Goal: Task Accomplishment & Management: Use online tool/utility

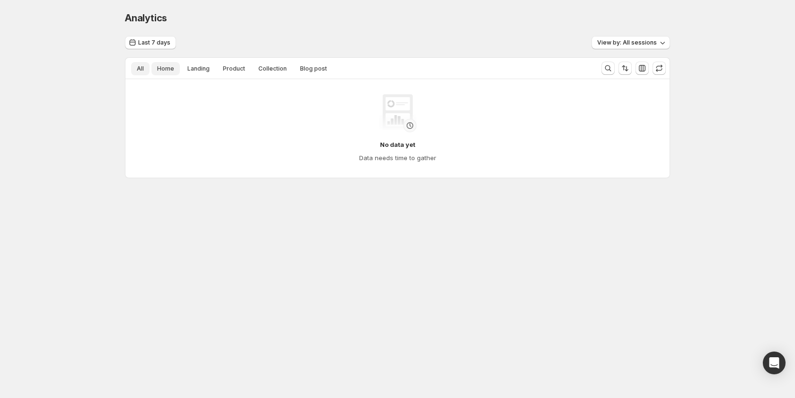
click at [161, 72] on button "Home" at bounding box center [165, 68] width 28 height 13
click at [197, 72] on span "Landing" at bounding box center [198, 69] width 22 height 8
click at [248, 71] on button "Product" at bounding box center [234, 68] width 34 height 13
click at [300, 71] on span "Blog post" at bounding box center [313, 69] width 27 height 8
click at [319, 66] on span "Blog post" at bounding box center [313, 69] width 27 height 8
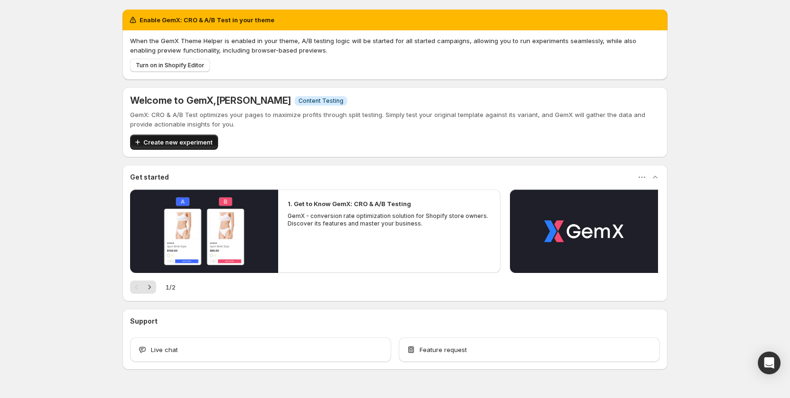
click at [209, 140] on span "Create new experiment" at bounding box center [177, 141] width 69 height 9
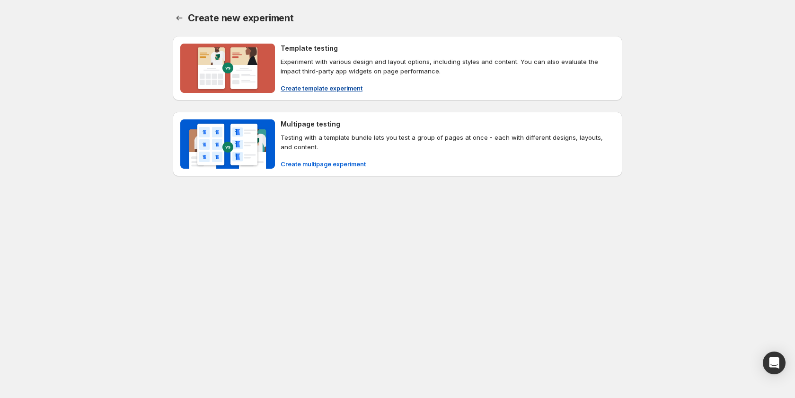
click at [355, 87] on span "Create template experiment" at bounding box center [322, 87] width 82 height 9
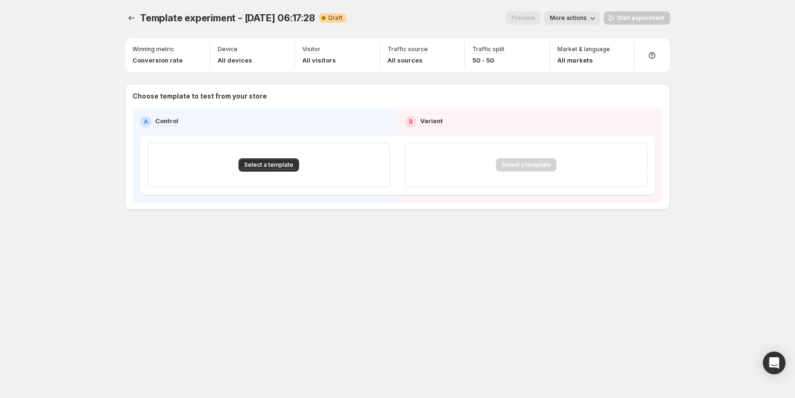
drag, startPoint x: 309, startPoint y: 171, endPoint x: 290, endPoint y: 174, distance: 19.2
click at [304, 172] on div "Select a template" at bounding box center [269, 164] width 242 height 44
click at [290, 174] on div "Select a template" at bounding box center [269, 164] width 242 height 44
click at [286, 158] on div "Select a template" at bounding box center [269, 164] width 242 height 44
click at [286, 162] on span "Select a template" at bounding box center [268, 165] width 49 height 8
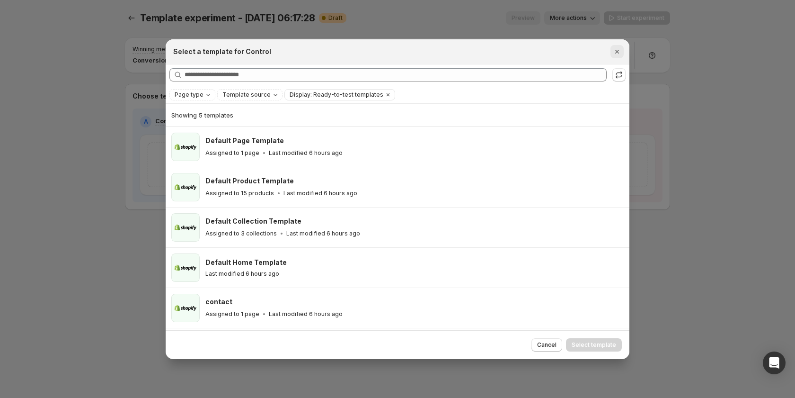
click at [620, 48] on icon "Close" at bounding box center [616, 51] width 9 height 9
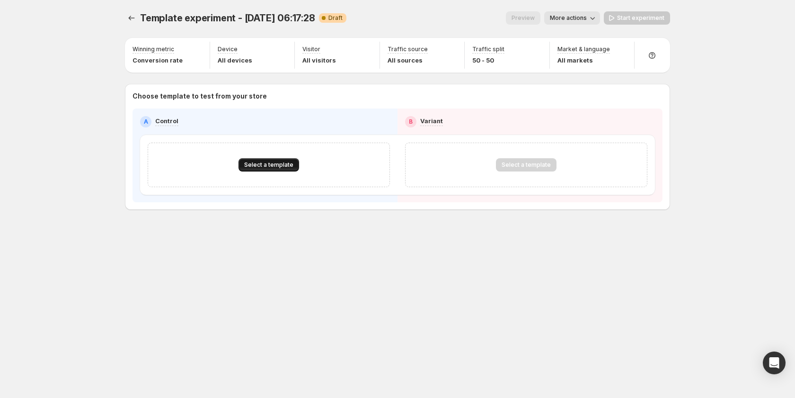
click at [251, 168] on span "Select a template" at bounding box center [268, 165] width 49 height 8
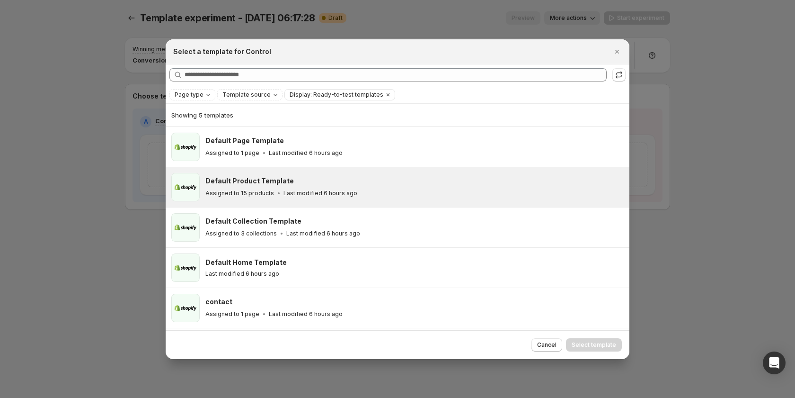
click at [279, 183] on h3 "Default Product Template" at bounding box center [249, 180] width 89 height 9
click at [584, 343] on span "Select template" at bounding box center [594, 345] width 44 height 8
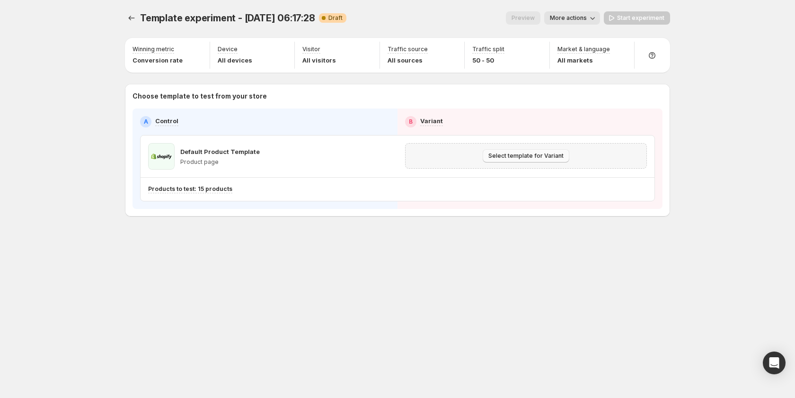
click at [549, 154] on span "Select template for Variant" at bounding box center [525, 156] width 75 height 8
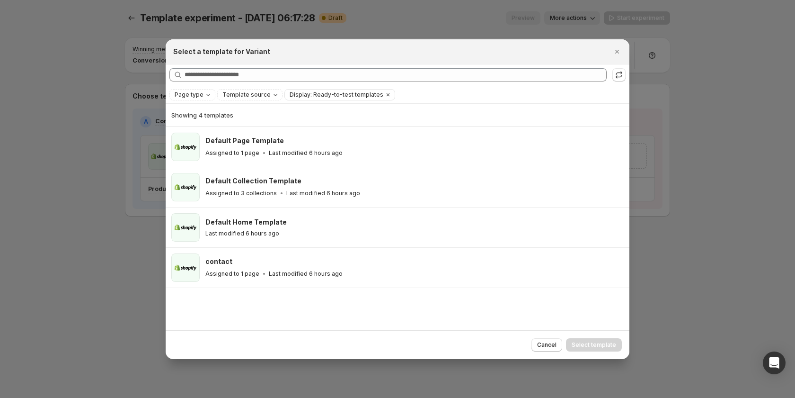
drag, startPoint x: 459, startPoint y: 283, endPoint x: 465, endPoint y: 287, distance: 7.5
click at [459, 284] on div "contact Assigned to 1 page Last modified 6 hours ago" at bounding box center [398, 268] width 464 height 40
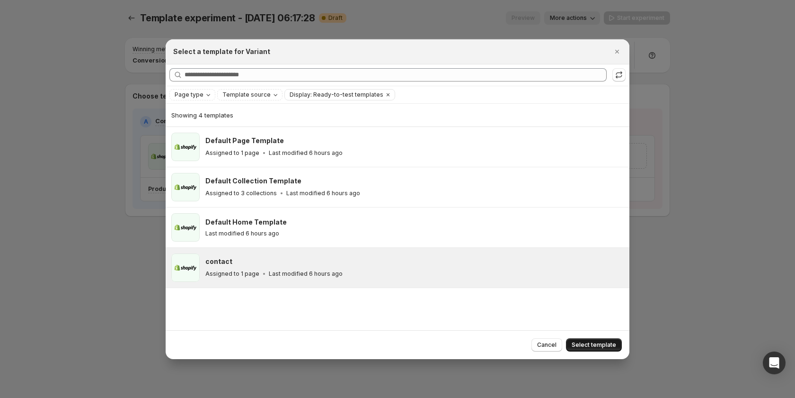
click at [600, 348] on button "Select template" at bounding box center [594, 344] width 56 height 13
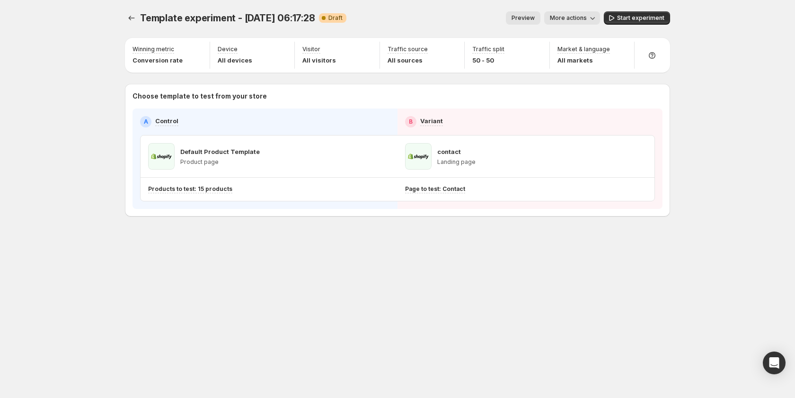
click at [569, 16] on span "More actions" at bounding box center [568, 18] width 37 height 8
click at [636, 18] on span "Start experiment" at bounding box center [640, 18] width 47 height 8
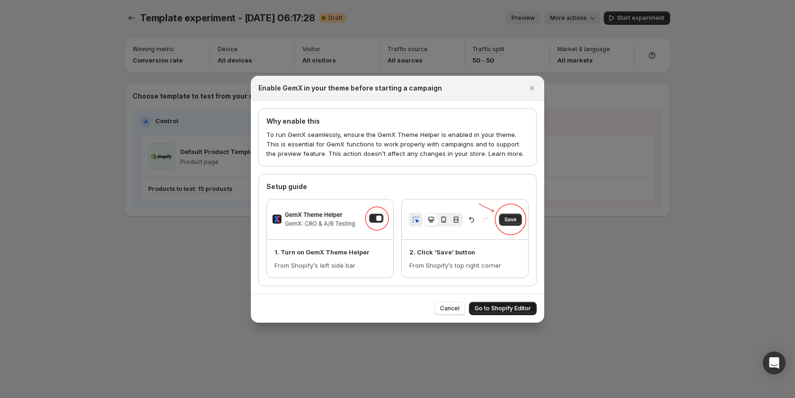
click at [499, 311] on span "Go to Shopify Editor" at bounding box center [503, 308] width 56 height 8
